Goal: Transaction & Acquisition: Purchase product/service

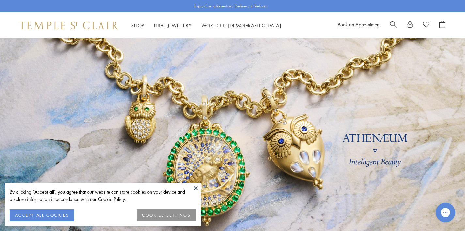
click at [66, 214] on button "ACCEPT ALL COOKIES" at bounding box center [42, 216] width 64 height 12
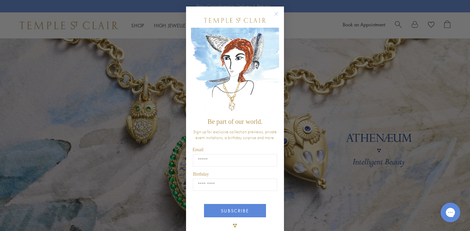
click at [275, 14] on circle "Close dialog" at bounding box center [276, 14] width 8 height 8
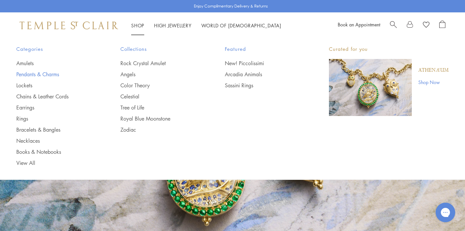
click at [53, 74] on link "Pendants & Charms" at bounding box center [55, 74] width 78 height 7
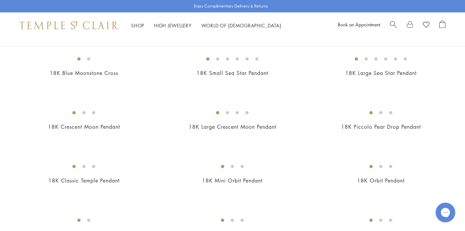
scroll to position [768, 0]
click at [0, 0] on img at bounding box center [0, 0] width 0 height 0
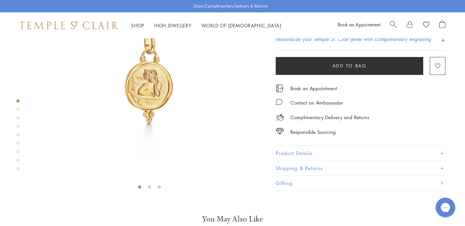
scroll to position [81, 0]
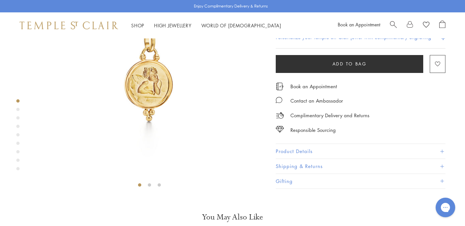
click at [303, 159] on button "Product Details" at bounding box center [361, 151] width 170 height 15
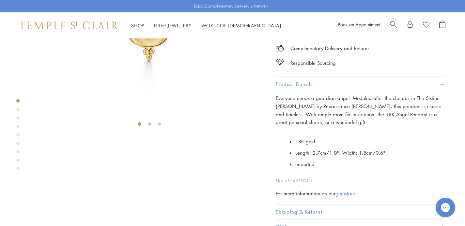
scroll to position [147, 0]
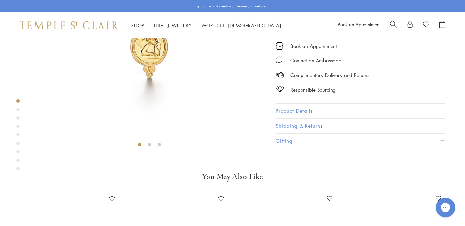
scroll to position [159, 0]
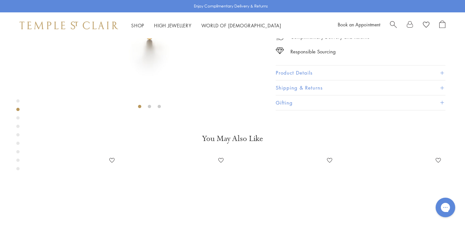
click at [284, 81] on button "Product Details" at bounding box center [361, 73] width 170 height 15
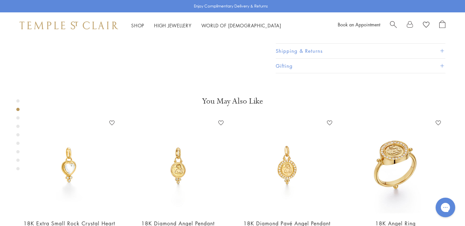
scroll to position [299, 0]
